Goal: Complete application form

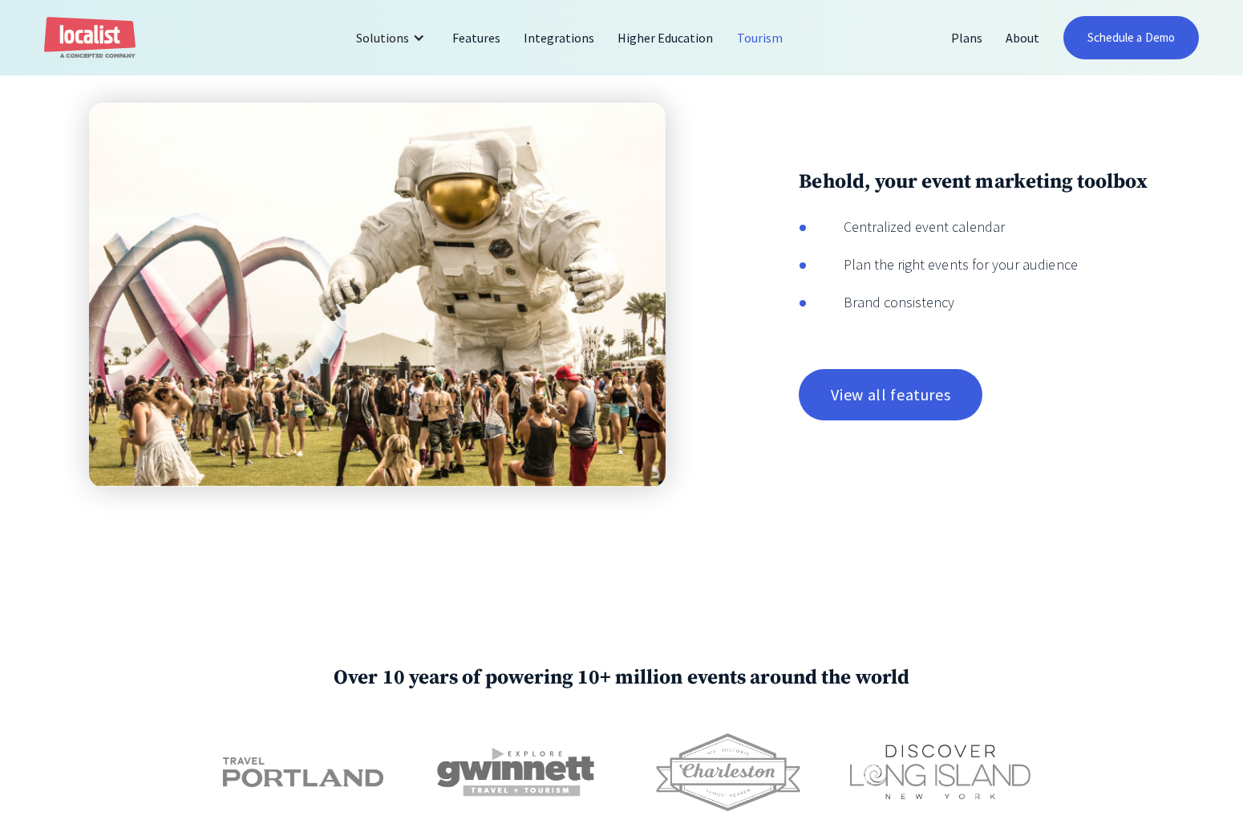
scroll to position [2120, 0]
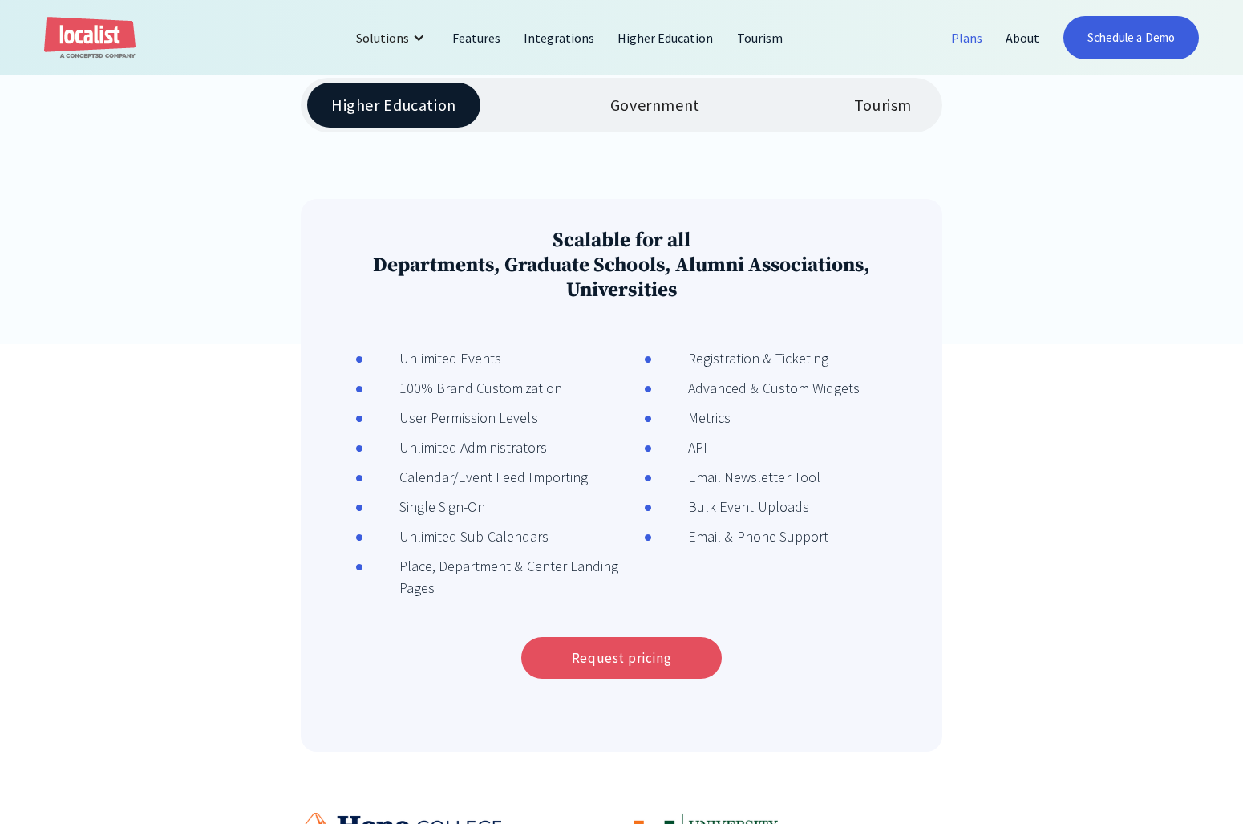
scroll to position [389, 0]
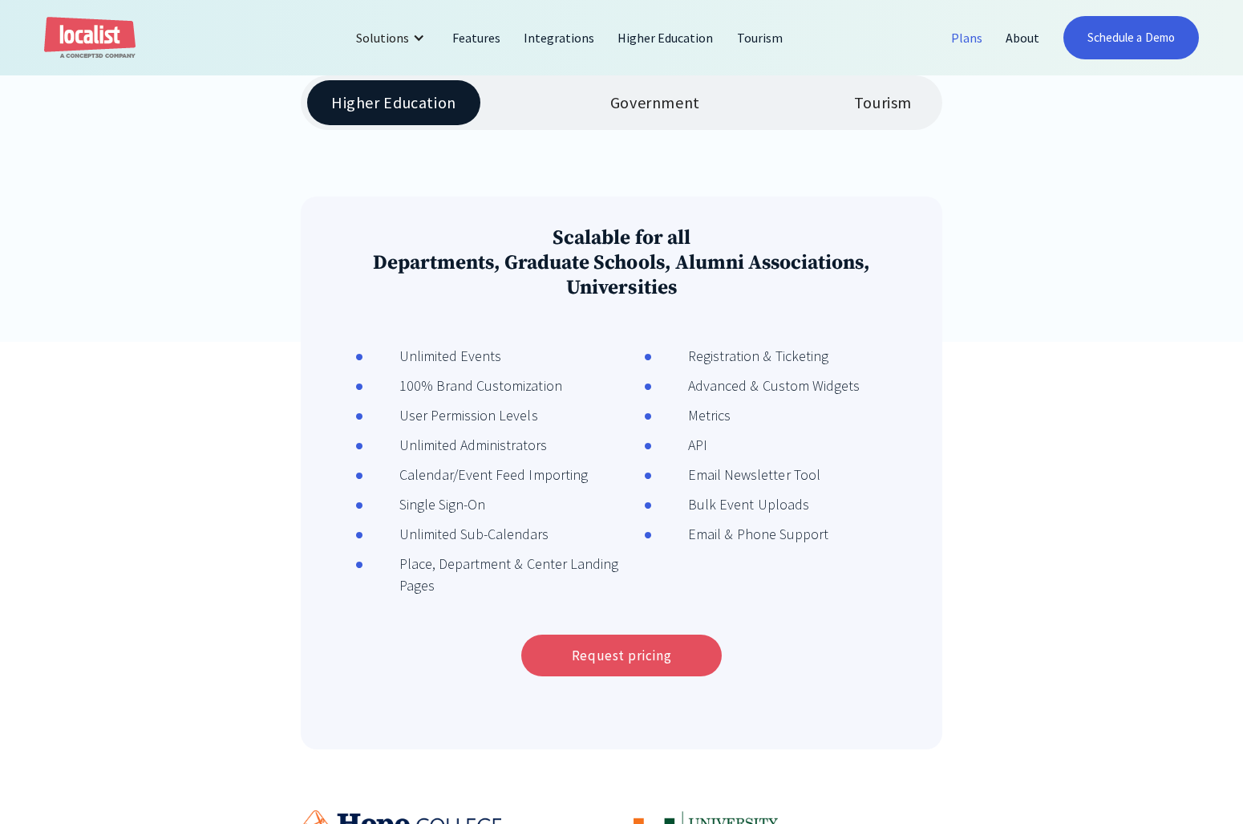
click at [698, 112] on div "Government" at bounding box center [655, 102] width 90 height 19
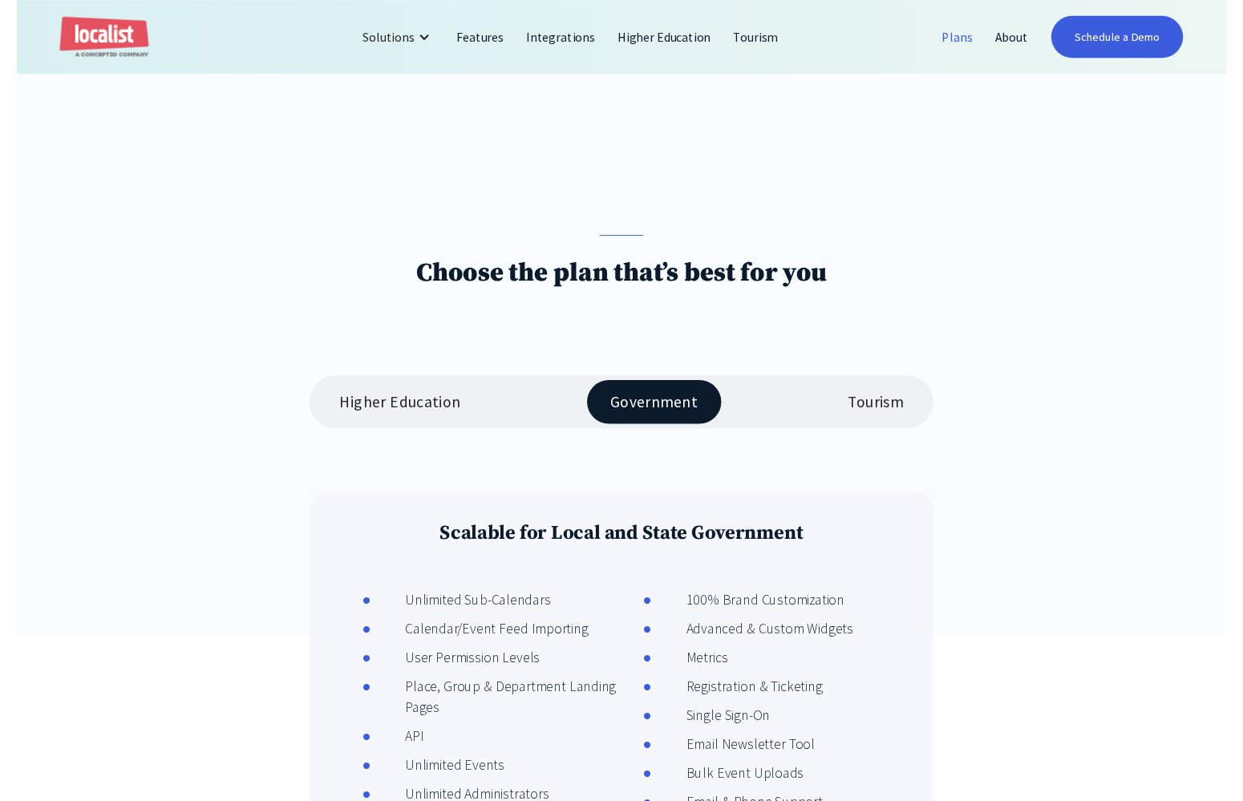
scroll to position [38, 0]
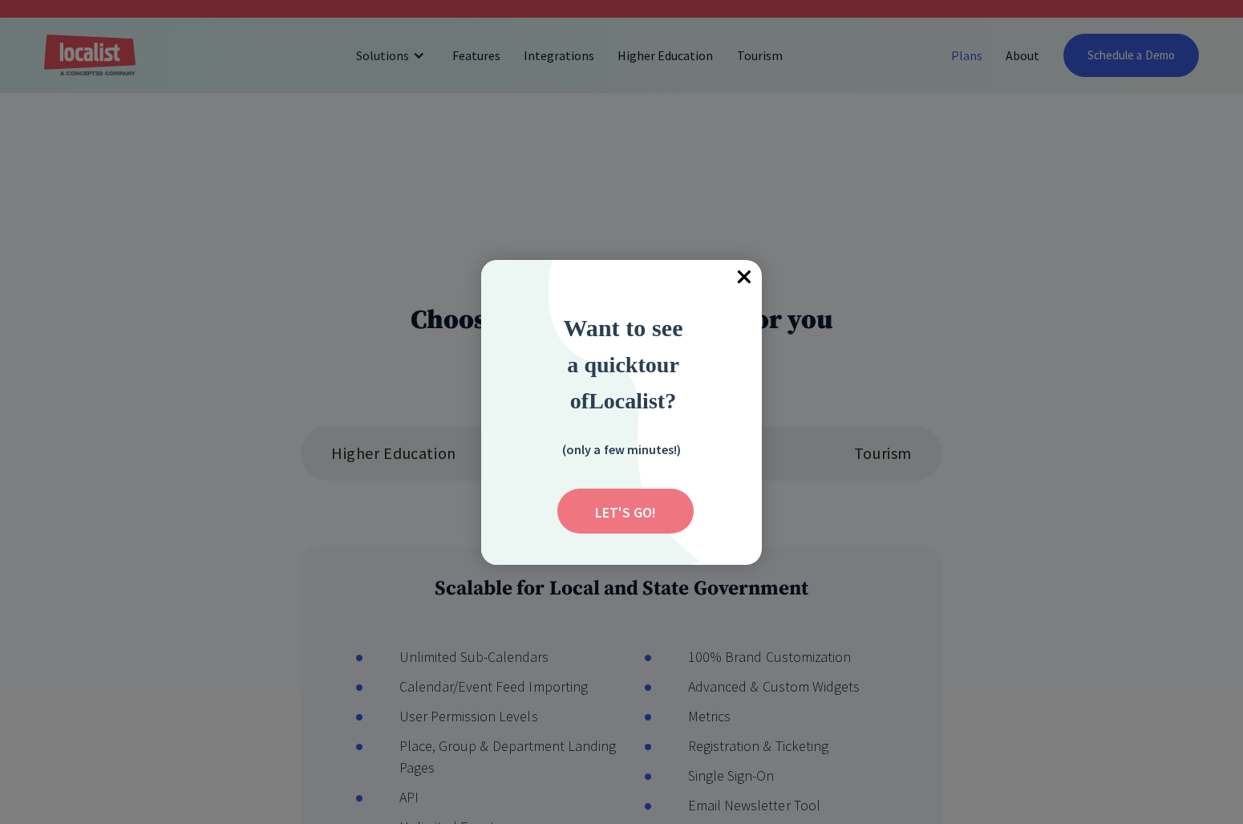
click at [621, 511] on input "Submit" at bounding box center [625, 510] width 136 height 45
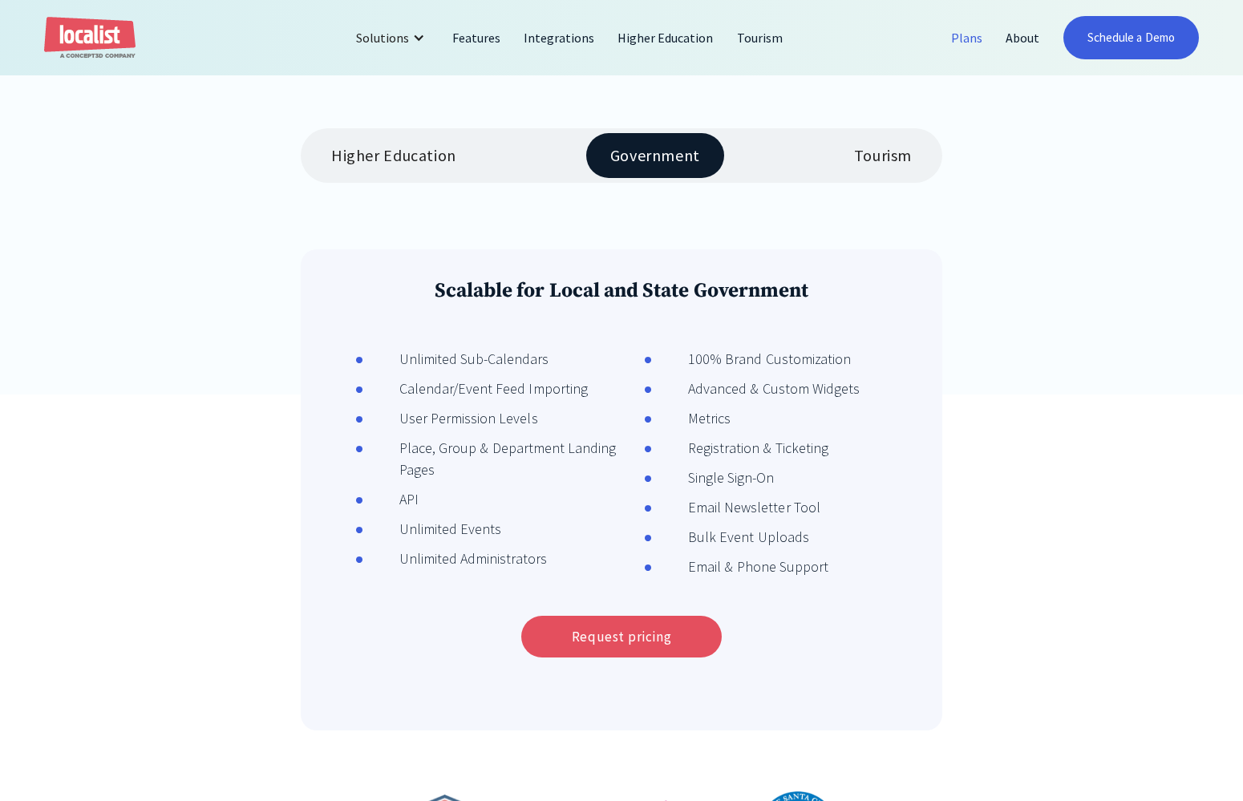
scroll to position [337, 0]
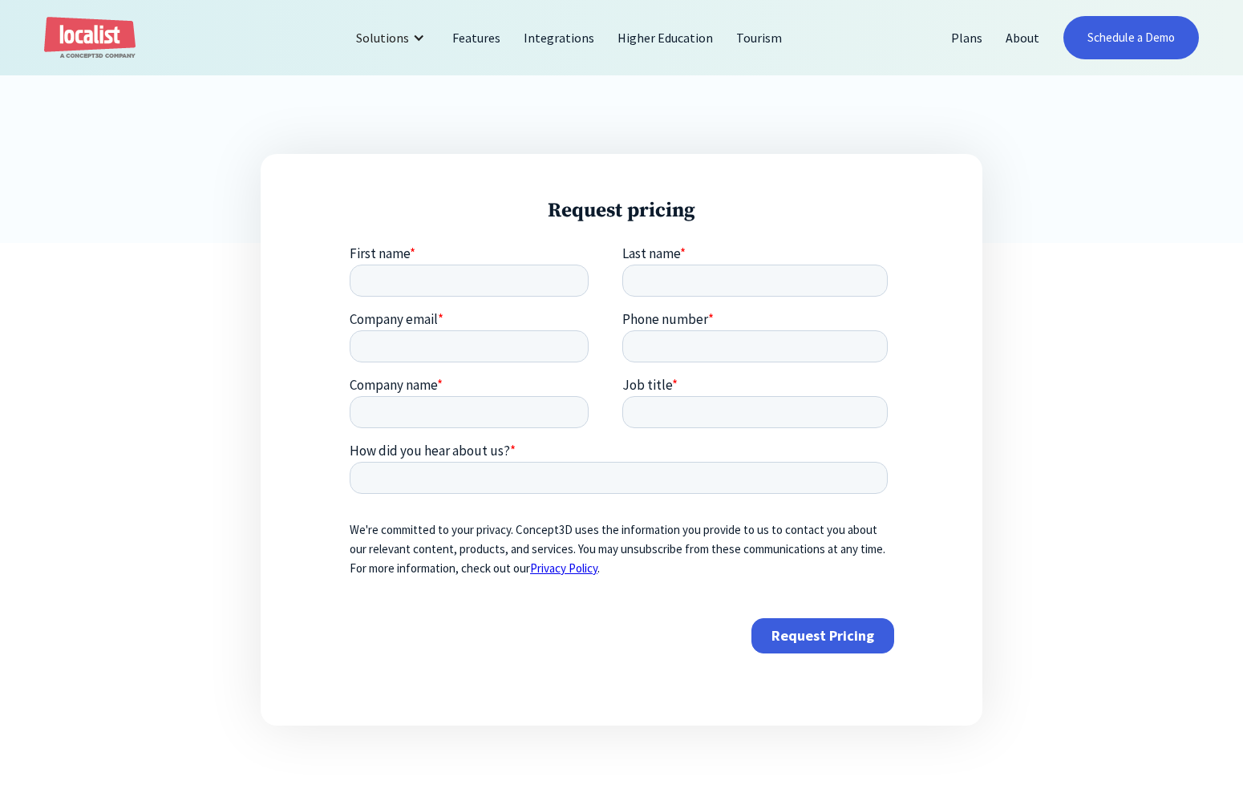
scroll to position [541, 0]
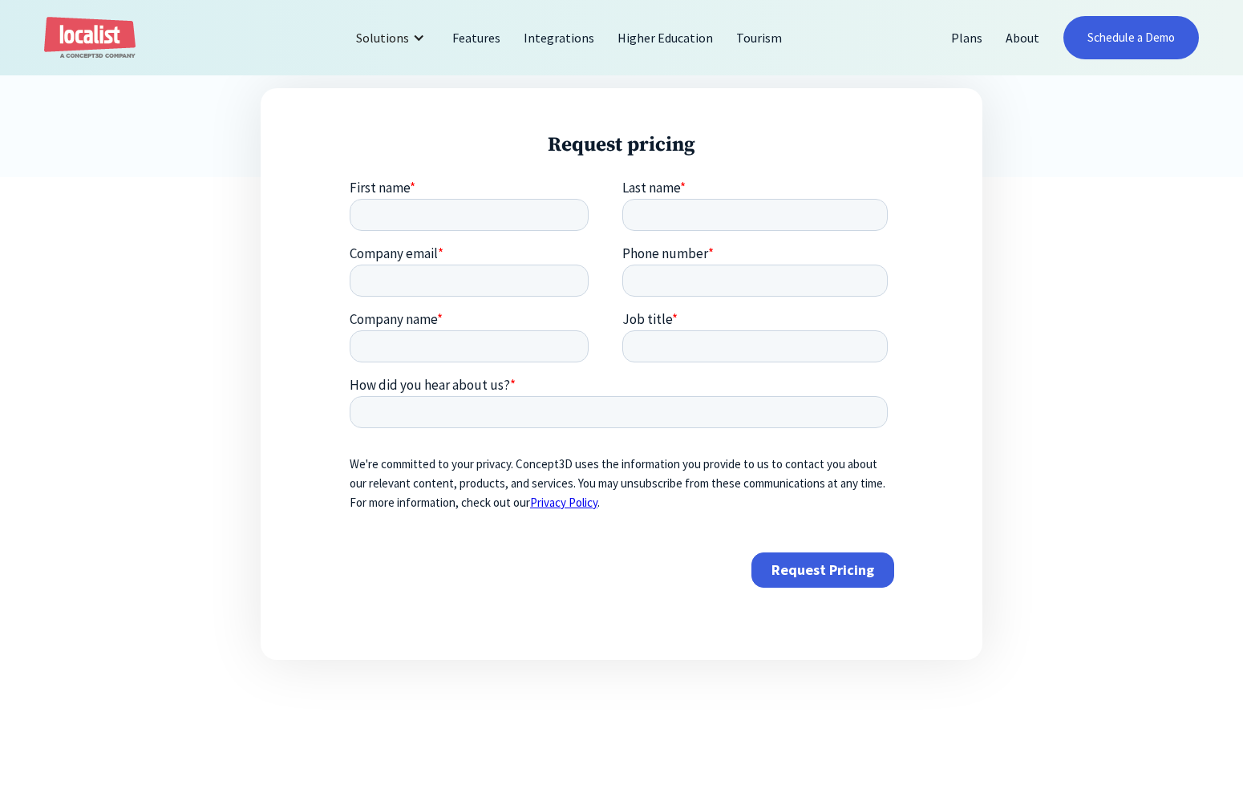
click at [412, 232] on fieldset "First name * Last name *" at bounding box center [621, 212] width 545 height 66
type input "j"
type input "June"
type input "Wood"
type input "8"
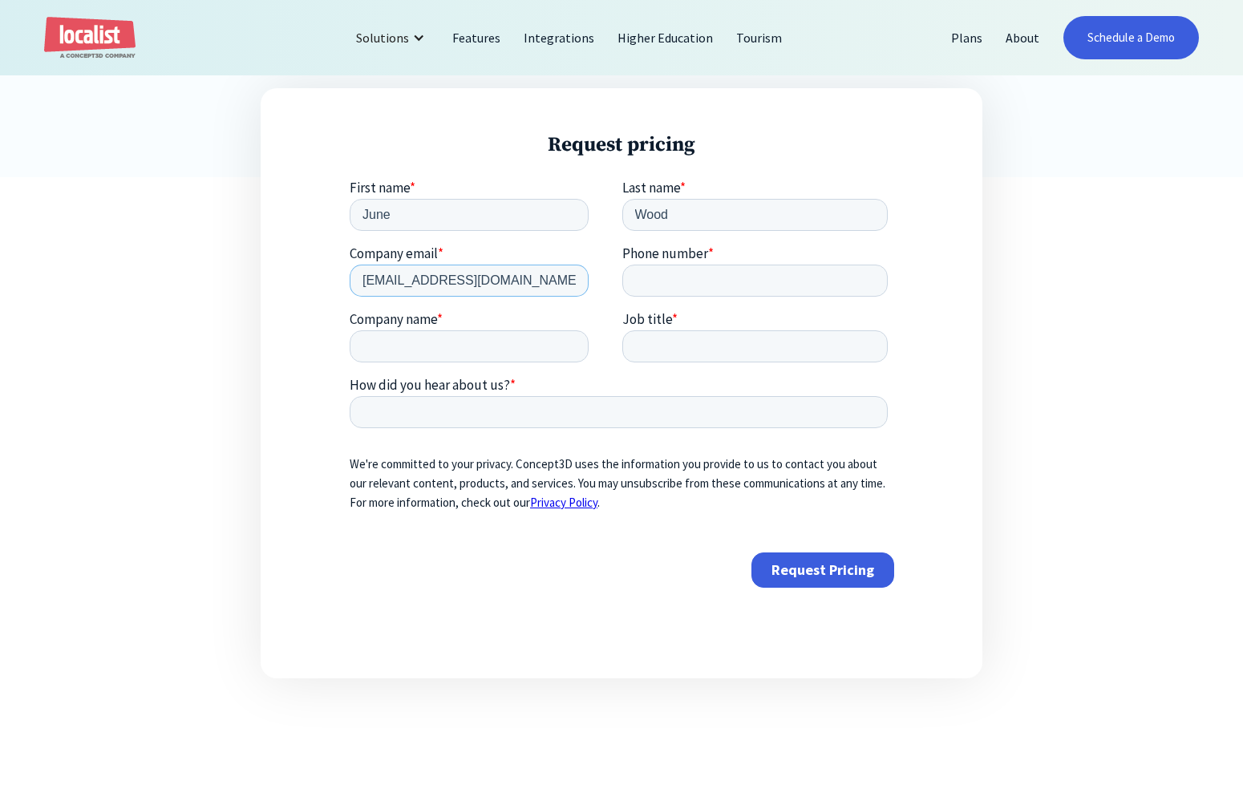
type input "[EMAIL_ADDRESS][DOMAIN_NAME]"
type input "8434887607"
type input "City of Conway, [GEOGRAPHIC_DATA] Government"
type input "Public Information"
